Goal: Task Accomplishment & Management: Use online tool/utility

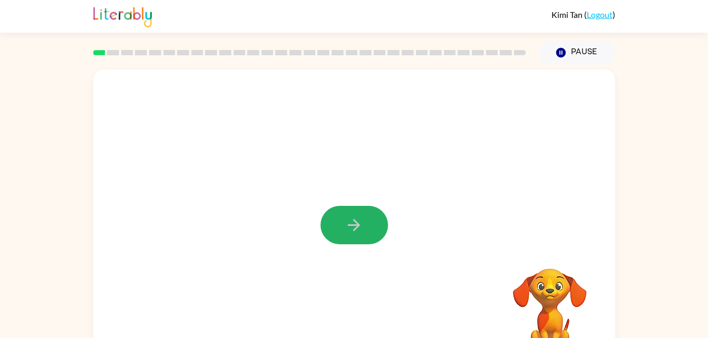
click at [351, 224] on icon "button" at bounding box center [354, 225] width 18 height 18
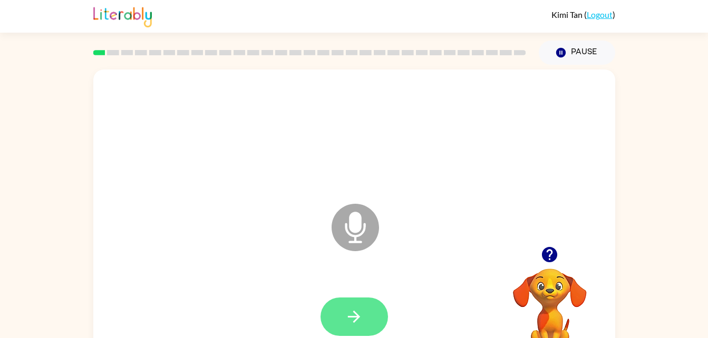
click at [359, 306] on button "button" at bounding box center [353, 317] width 67 height 38
click at [367, 321] on button "button" at bounding box center [353, 317] width 67 height 38
click at [349, 308] on icon "button" at bounding box center [354, 317] width 18 height 18
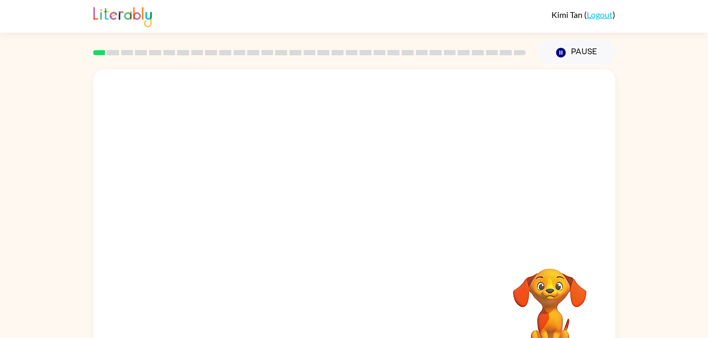
click at [351, 224] on div at bounding box center [354, 220] width 522 height 301
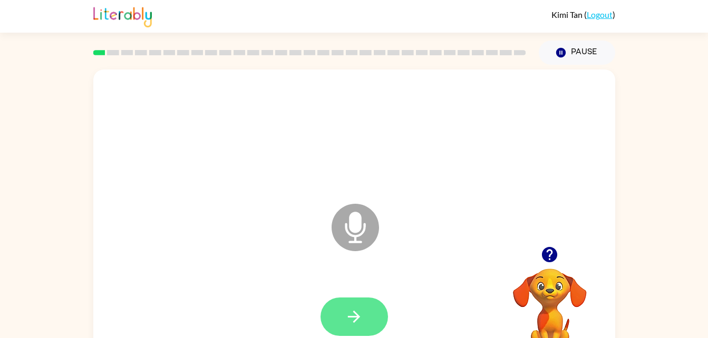
click at [376, 290] on div at bounding box center [354, 317] width 501 height 86
click at [366, 298] on button "button" at bounding box center [353, 317] width 67 height 38
click at [351, 224] on icon "Microphone The Microphone is here when it is your turn to talk" at bounding box center [408, 240] width 158 height 79
click at [229, 299] on div at bounding box center [354, 317] width 501 height 86
click at [558, 254] on button "button" at bounding box center [549, 254] width 27 height 27
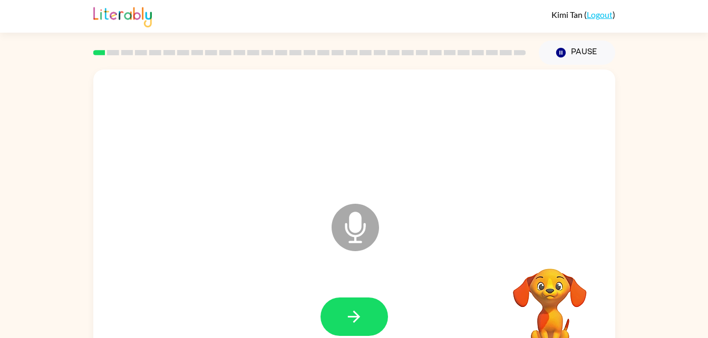
click at [544, 259] on video "Your browser must support playing .mp4 files to use Literably. Please try using…" at bounding box center [549, 304] width 105 height 105
click at [229, 299] on div at bounding box center [354, 317] width 501 height 86
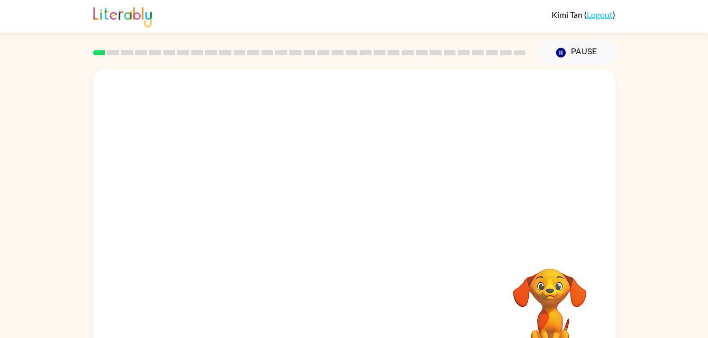
click at [292, 146] on div at bounding box center [354, 134] width 501 height 86
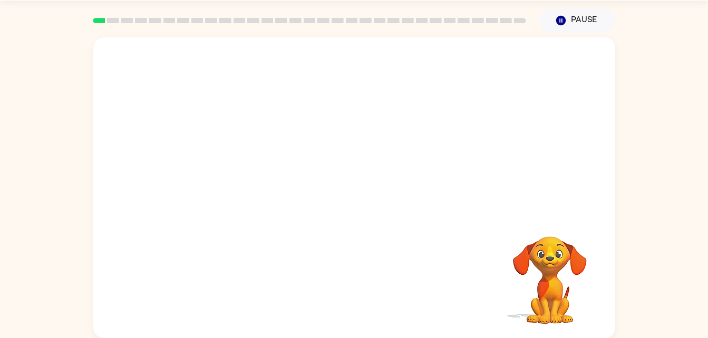
click at [253, 151] on div at bounding box center [329, 169] width 450 height 38
click at [318, 109] on div at bounding box center [354, 101] width 501 height 86
click at [400, 86] on div at bounding box center [354, 101] width 501 height 86
click at [384, 83] on div at bounding box center [354, 101] width 501 height 86
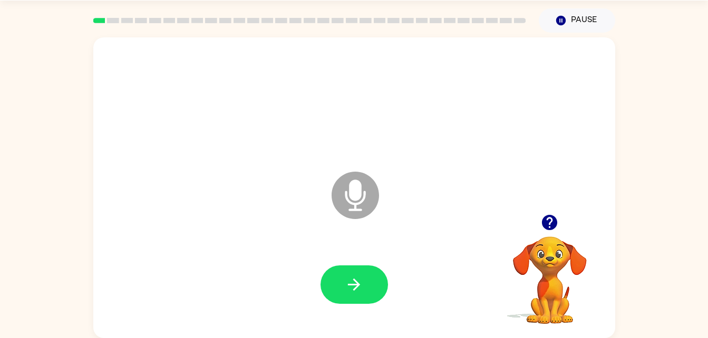
click at [349, 194] on icon "Microphone The Microphone is here when it is your turn to talk" at bounding box center [408, 208] width 158 height 79
click at [369, 288] on button "button" at bounding box center [353, 285] width 67 height 38
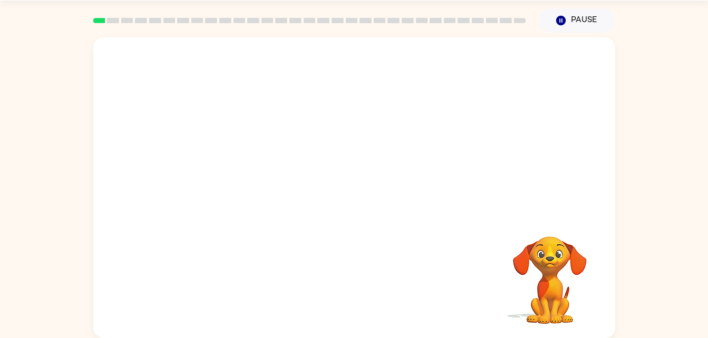
click at [697, 330] on div "Your browser must support playing .mp4 files to use Literably. Please try using…" at bounding box center [354, 186] width 708 height 306
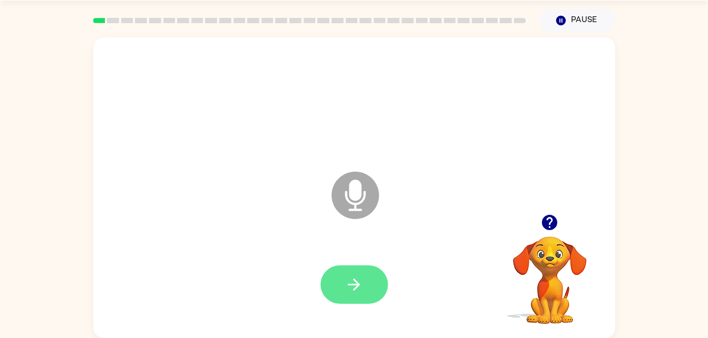
click at [374, 274] on button "button" at bounding box center [353, 285] width 67 height 38
click at [349, 240] on icon "Microphone The Microphone is here when it is your turn to talk" at bounding box center [408, 208] width 158 height 79
click at [364, 266] on button "button" at bounding box center [353, 285] width 67 height 38
click at [373, 301] on button "button" at bounding box center [353, 285] width 67 height 38
click at [377, 278] on button "button" at bounding box center [353, 285] width 67 height 38
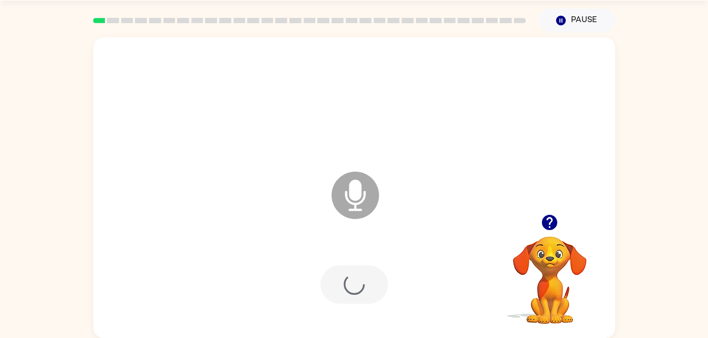
click at [391, 305] on div at bounding box center [354, 285] width 501 height 86
click at [370, 299] on button "button" at bounding box center [353, 285] width 67 height 38
click at [350, 281] on icon "button" at bounding box center [354, 285] width 18 height 18
click at [362, 287] on icon "button" at bounding box center [354, 285] width 18 height 18
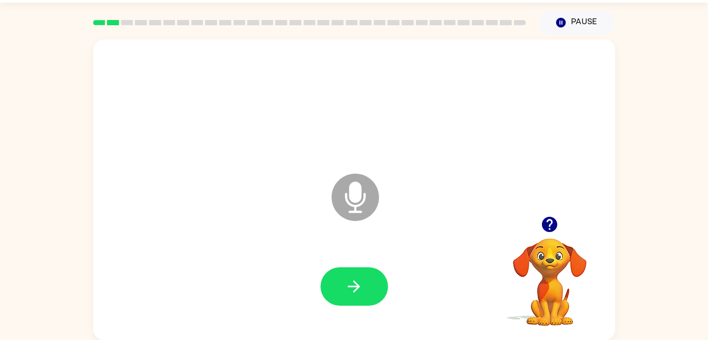
scroll to position [28, 0]
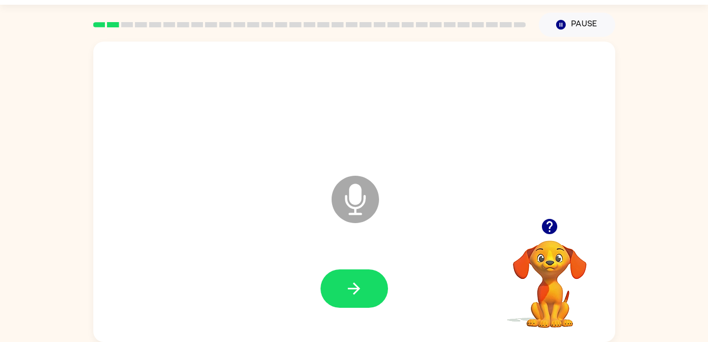
click at [351, 270] on button "button" at bounding box center [353, 289] width 67 height 38
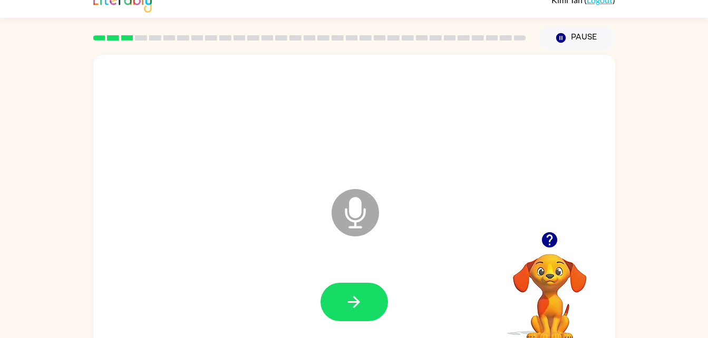
scroll to position [32, 0]
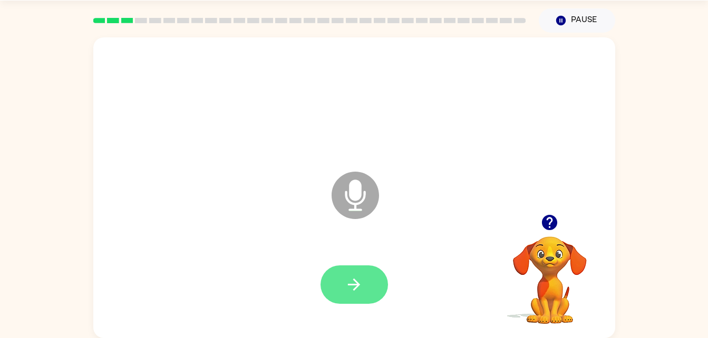
click at [355, 281] on icon "button" at bounding box center [354, 285] width 12 height 12
click at [380, 289] on button "button" at bounding box center [353, 285] width 67 height 38
click at [372, 260] on div at bounding box center [354, 285] width 501 height 86
click at [362, 276] on icon "button" at bounding box center [354, 285] width 18 height 18
click at [358, 281] on icon "button" at bounding box center [354, 285] width 18 height 18
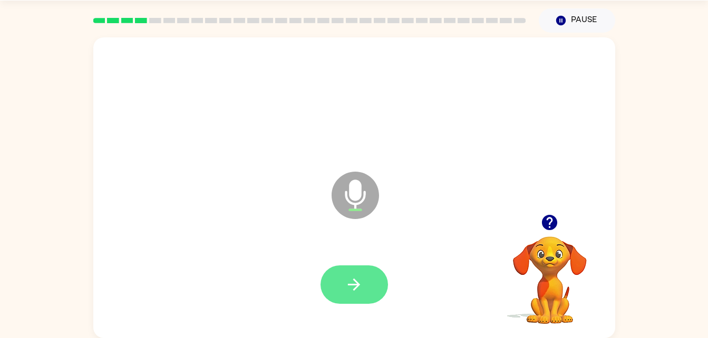
click at [372, 293] on button "button" at bounding box center [353, 285] width 67 height 38
click at [344, 296] on button "button" at bounding box center [353, 285] width 67 height 38
click at [359, 300] on button "button" at bounding box center [353, 285] width 67 height 38
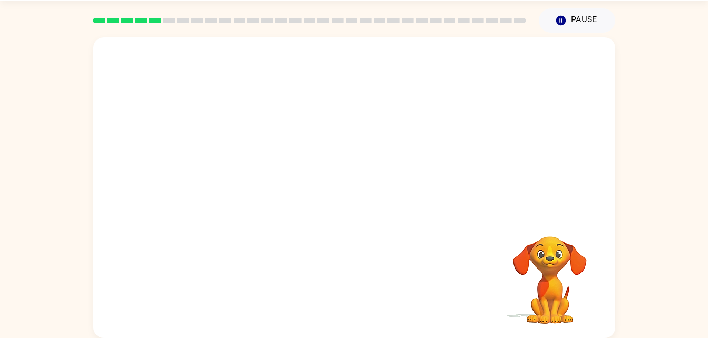
click at [557, 214] on div at bounding box center [354, 193] width 501 height 86
click at [644, 337] on div "Your browser must support playing .mp4 files to use Literably. Please try using…" at bounding box center [354, 186] width 708 height 306
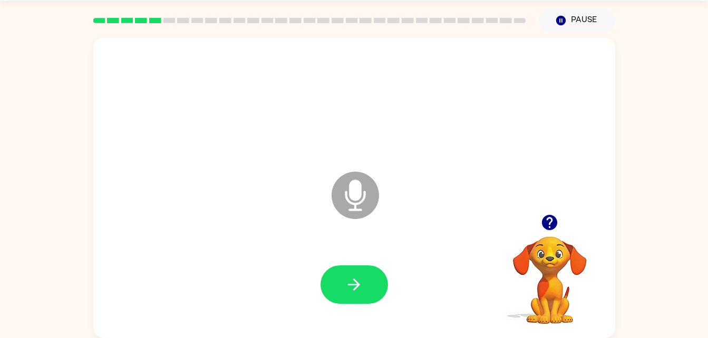
click at [589, 282] on video "Your browser must support playing .mp4 files to use Literably. Please try using…" at bounding box center [549, 272] width 105 height 105
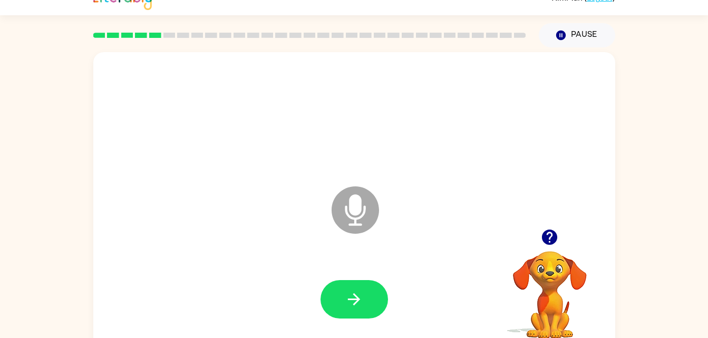
scroll to position [14, 0]
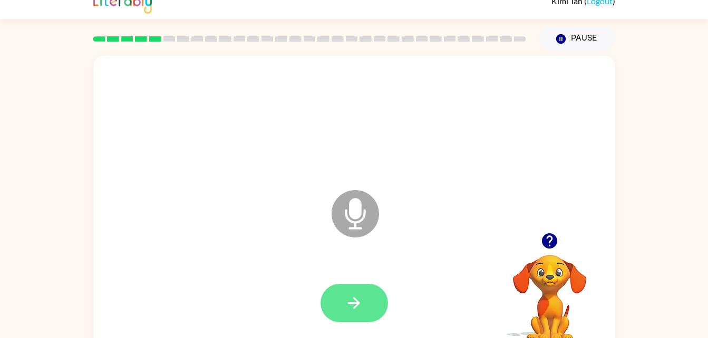
click at [357, 295] on icon "button" at bounding box center [354, 303] width 18 height 18
click at [345, 313] on button "button" at bounding box center [353, 303] width 67 height 38
click at [360, 309] on icon "button" at bounding box center [354, 303] width 18 height 18
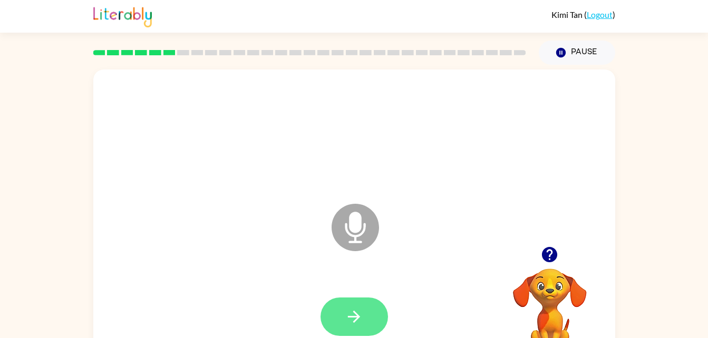
click at [377, 321] on button "button" at bounding box center [353, 317] width 67 height 38
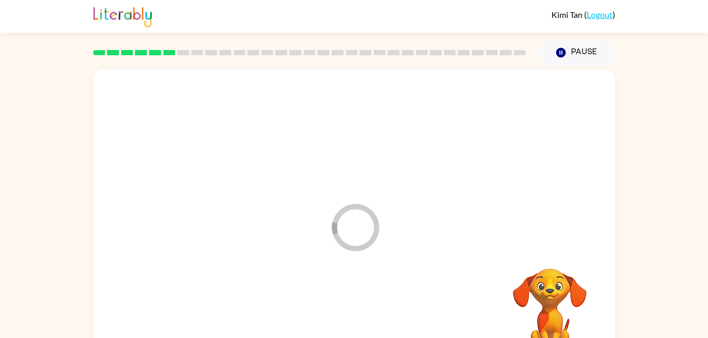
click at [378, 335] on div at bounding box center [354, 317] width 501 height 86
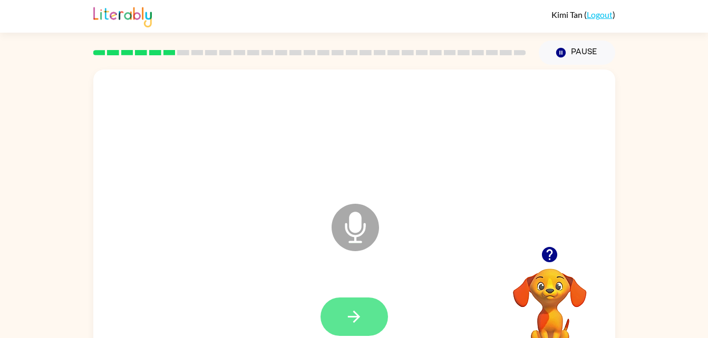
click at [381, 308] on button "button" at bounding box center [353, 317] width 67 height 38
click at [382, 314] on div at bounding box center [354, 317] width 501 height 86
click at [384, 298] on div at bounding box center [353, 317] width 67 height 38
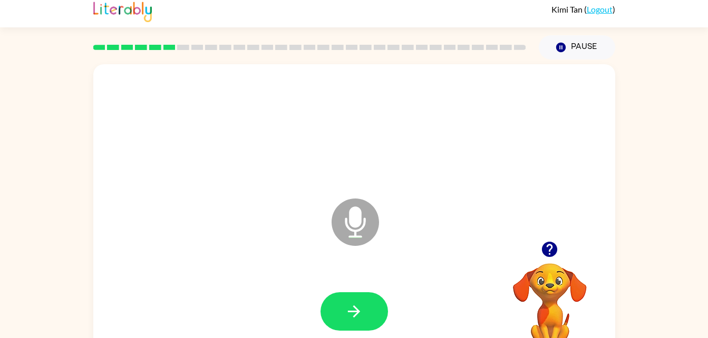
scroll to position [6, 0]
click at [353, 329] on button "button" at bounding box center [353, 311] width 67 height 38
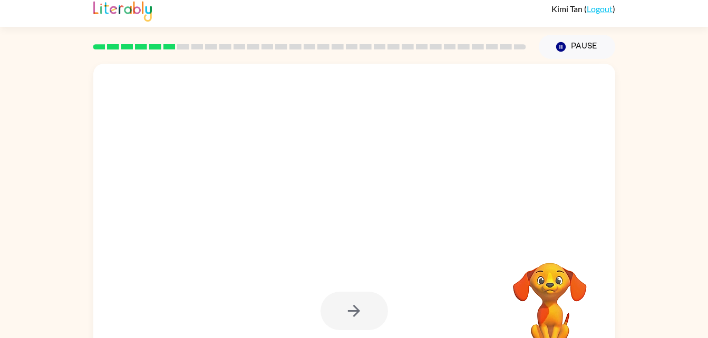
click at [204, 287] on div at bounding box center [354, 311] width 501 height 86
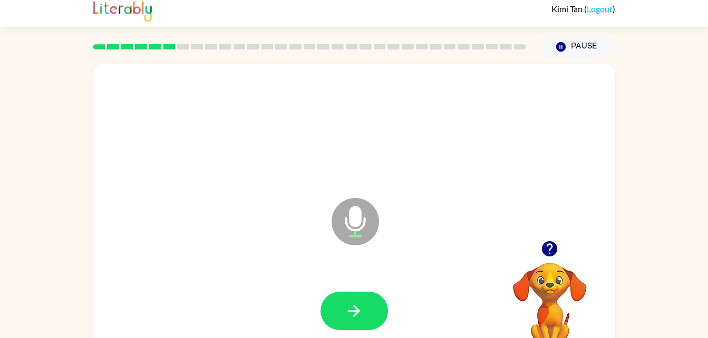
scroll to position [0, 0]
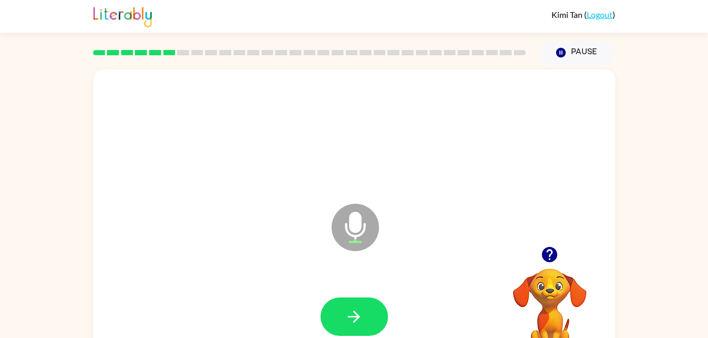
click at [364, 289] on div at bounding box center [354, 317] width 501 height 86
click at [350, 280] on icon "Microphone The Microphone is here when it is your turn to talk" at bounding box center [408, 240] width 158 height 79
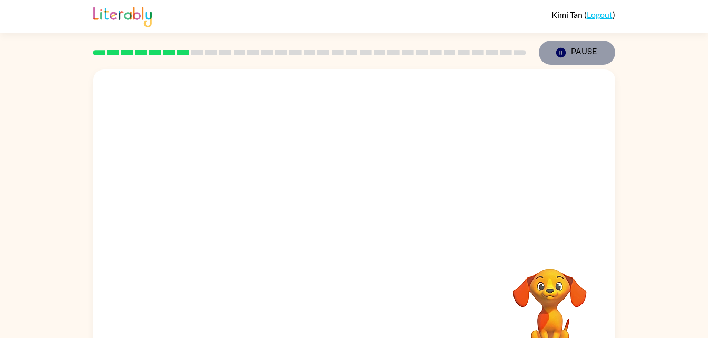
click at [574, 59] on button "Pause Pause" at bounding box center [576, 53] width 76 height 24
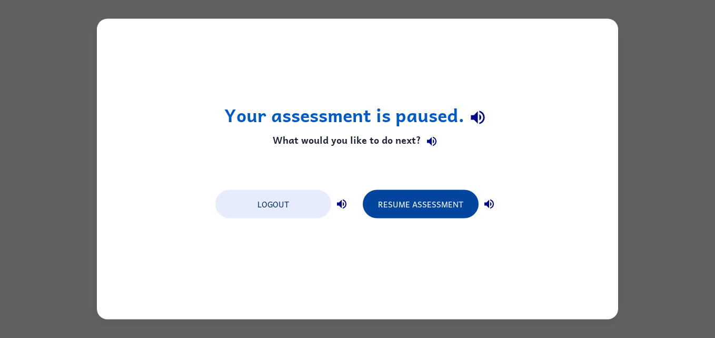
click at [437, 213] on button "Resume Assessment" at bounding box center [421, 204] width 116 height 28
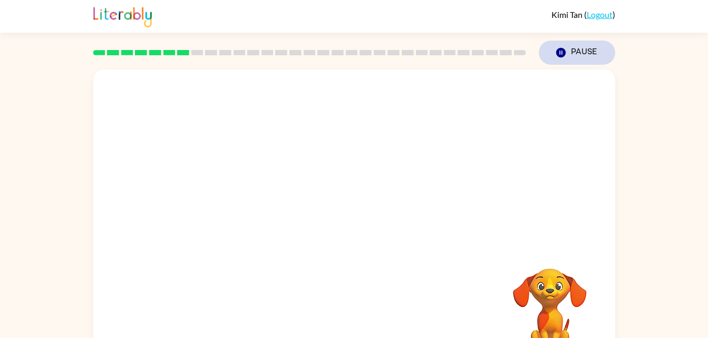
click at [583, 47] on button "Pause Pause" at bounding box center [576, 53] width 76 height 24
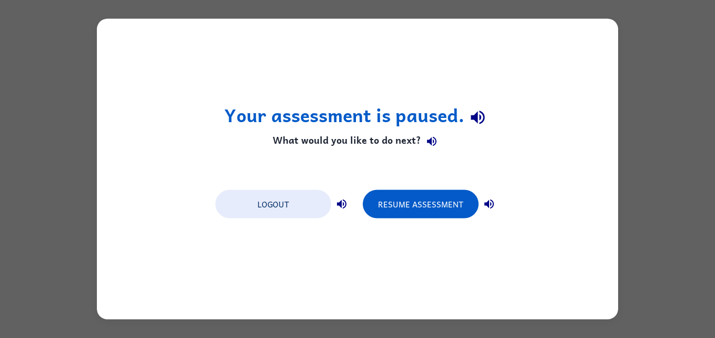
click at [404, 134] on h4 "What would you like to do next?" at bounding box center [357, 141] width 267 height 21
